Goal: Task Accomplishment & Management: Manage account settings

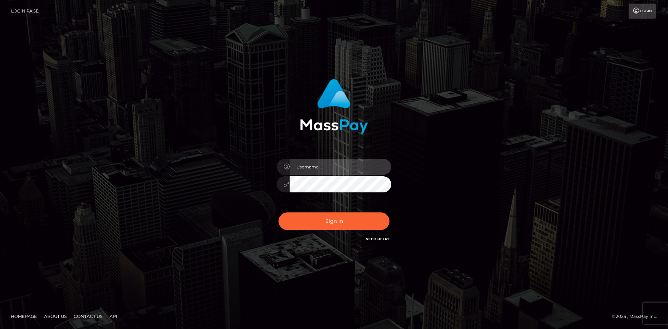
click at [318, 165] on input "text" at bounding box center [341, 167] width 102 height 16
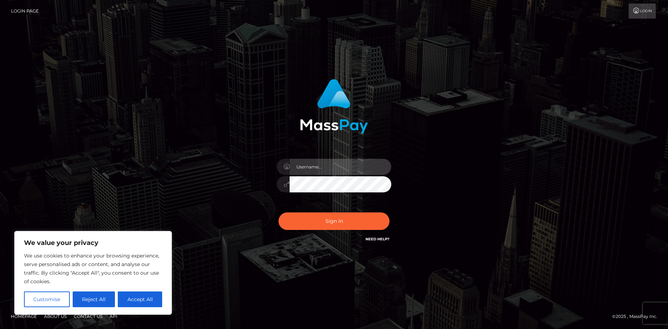
type input "[EMAIL_ADDRESS][DOMAIN_NAME]"
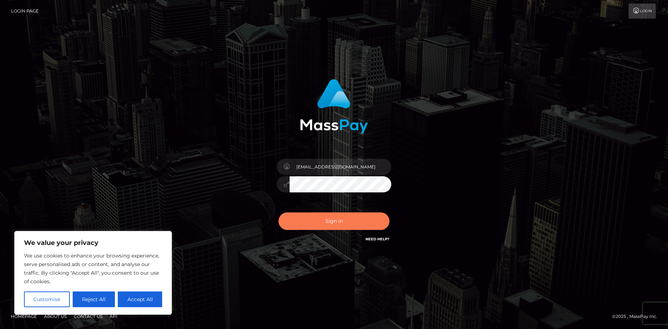
click at [333, 217] on button "Sign in" at bounding box center [333, 222] width 111 height 18
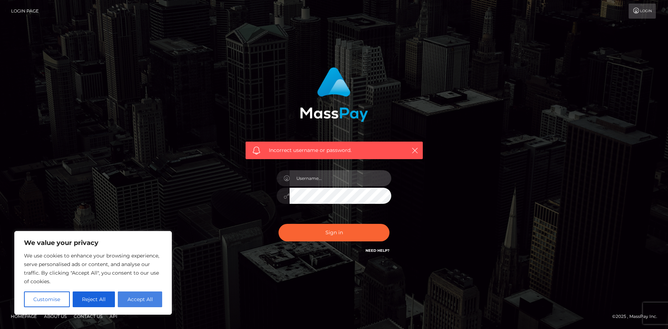
type input "[EMAIL_ADDRESS][DOMAIN_NAME]"
click at [143, 297] on button "Accept All" at bounding box center [140, 300] width 44 height 16
checkbox input "true"
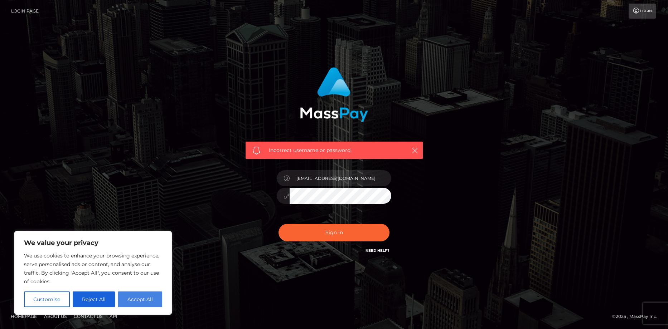
checkbox input "true"
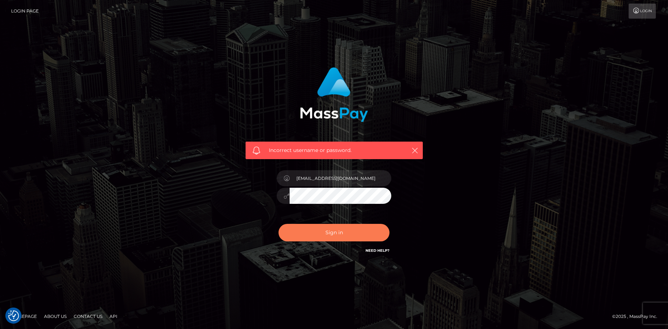
click at [338, 231] on button "Sign in" at bounding box center [333, 233] width 111 height 18
